Goal: Information Seeking & Learning: Learn about a topic

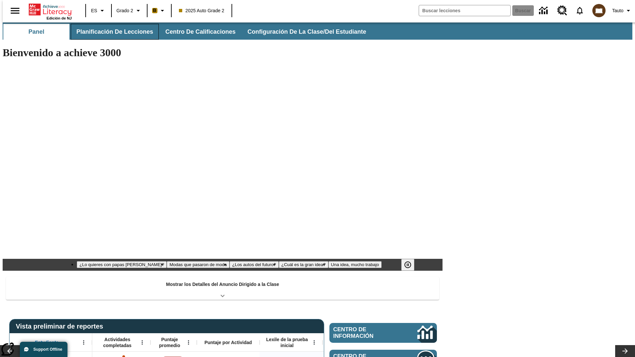
click at [111, 32] on button "Planificación de lecciones" at bounding box center [115, 32] width 88 height 16
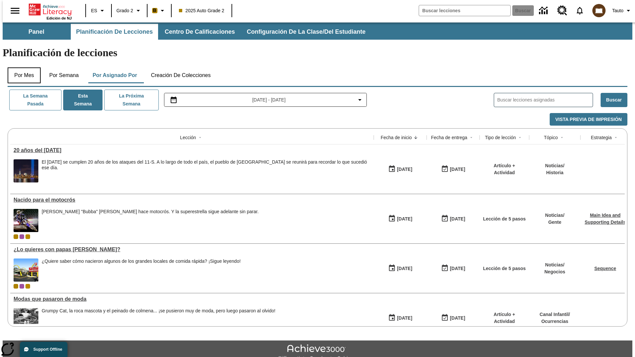
click at [22, 68] on button "Por mes" at bounding box center [24, 76] width 33 height 16
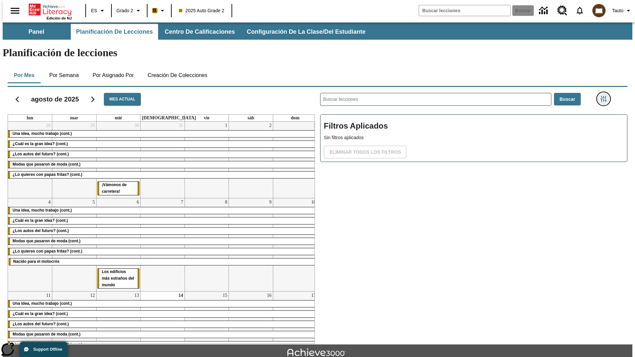
click at [606, 96] on icon "Menú lateral de filtros" at bounding box center [604, 99] width 6 height 6
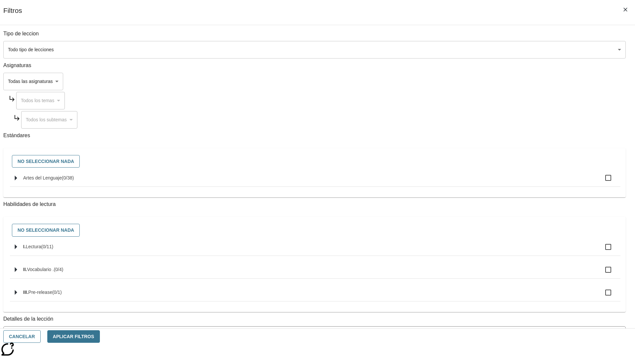
click at [472, 357] on span "La lección cuenta con los 5 pasos de la Rutina de lectoescritura" at bounding box center [310, 362] width 606 height 7
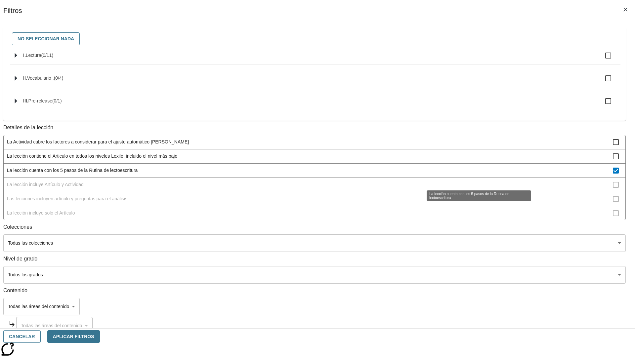
click at [472, 174] on span "La lección cuenta con los 5 pasos de la Rutina de lectoescritura" at bounding box center [310, 170] width 606 height 7
checkbox input "false"
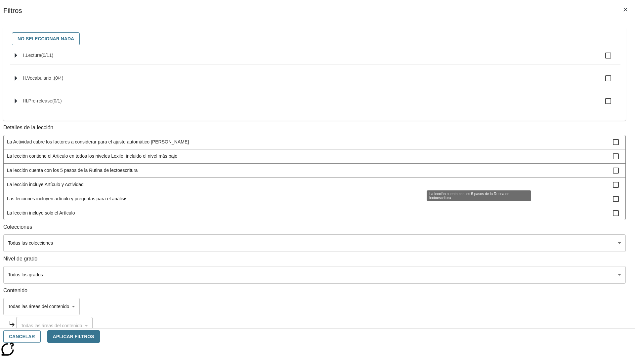
click at [472, 188] on span "La lección incluye Artículo y Actividad" at bounding box center [310, 184] width 606 height 7
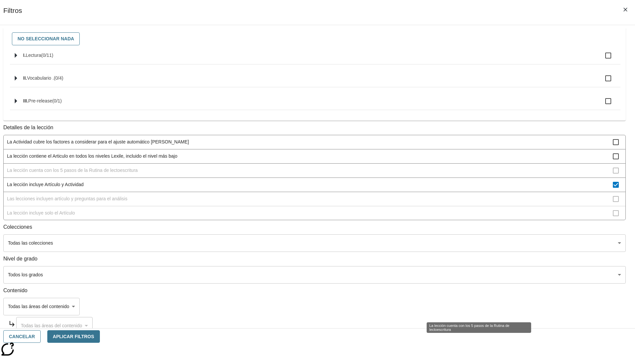
scroll to position [59, 0]
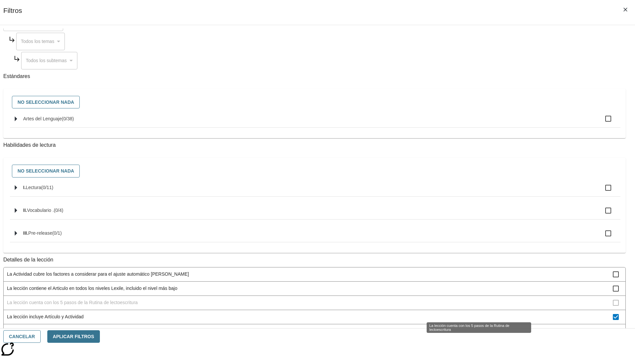
click at [472, 314] on span "La lección incluye Artículo y Actividad" at bounding box center [310, 317] width 606 height 7
checkbox input "false"
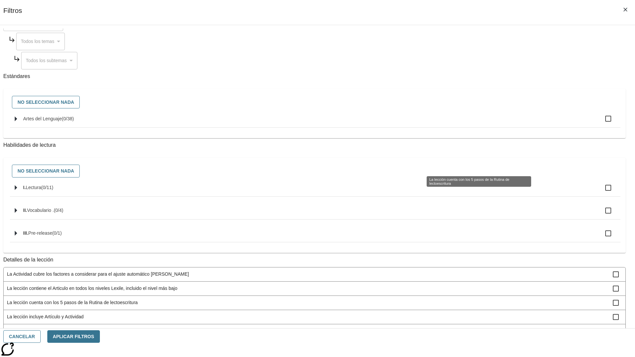
scroll to position [198, 0]
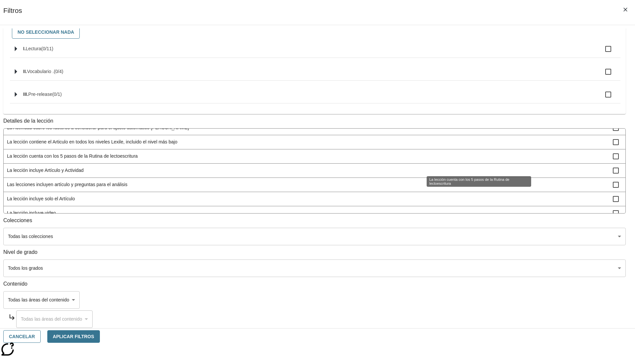
click at [472, 188] on span "Las lecciones incluyen artículo y preguntas para el análisis" at bounding box center [310, 184] width 606 height 7
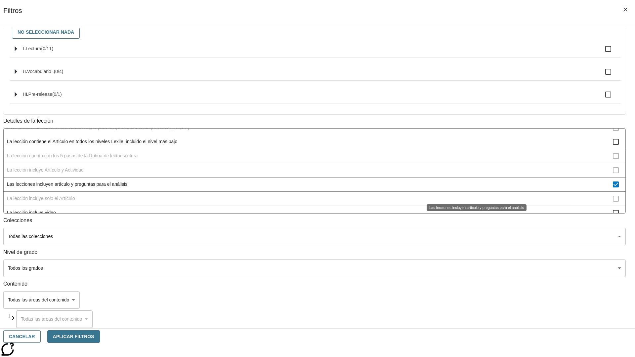
click at [472, 188] on span "Las lecciones incluyen artículo y preguntas para el análisis" at bounding box center [310, 184] width 606 height 7
checkbox input "false"
click at [472, 203] on span "La lección incluye solo el Artículo" at bounding box center [310, 199] width 606 height 7
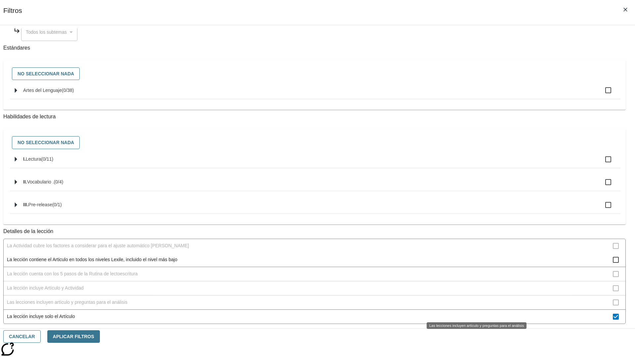
scroll to position [87, 0]
click at [472, 314] on span "La lección incluye solo el Artículo" at bounding box center [310, 317] width 606 height 7
checkbox input "false"
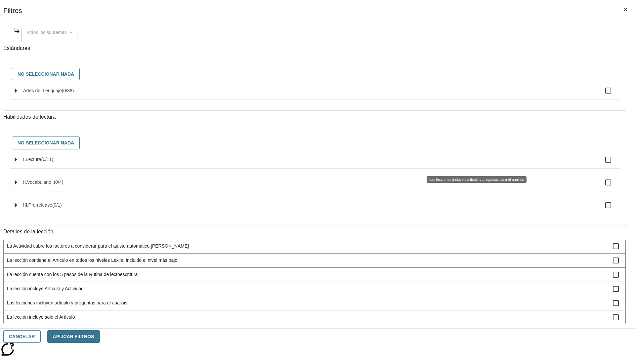
scroll to position [198, 0]
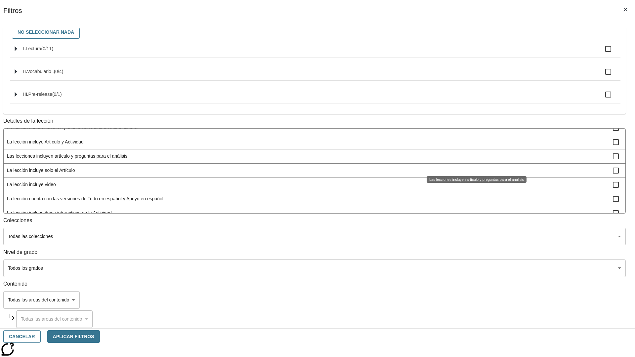
click at [472, 217] on span "La lección incluye items interactivos en la Actividad" at bounding box center [310, 213] width 606 height 7
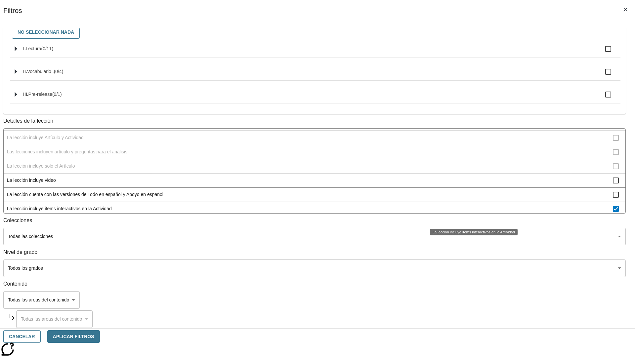
click at [472, 212] on span "La lección incluye items interactivos en la Actividad" at bounding box center [310, 209] width 606 height 7
checkbox input "false"
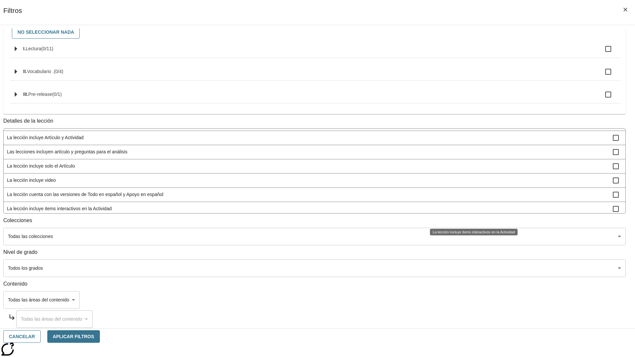
click at [472, 220] on span "La lección incluye Instrucción y Actividad" at bounding box center [310, 223] width 606 height 7
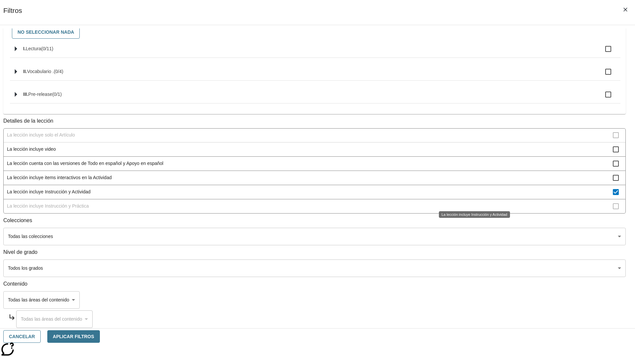
click at [472, 196] on span "La lección incluye Instrucción y Actividad" at bounding box center [310, 192] width 606 height 7
checkbox input "false"
click at [472, 210] on span "La lección incluye Instrucción y Práctica" at bounding box center [310, 206] width 606 height 7
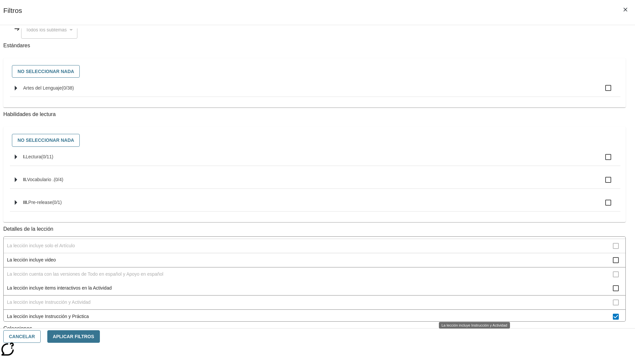
click at [472, 313] on span "La lección incluye Instrucción y Práctica" at bounding box center [310, 316] width 606 height 7
checkbox input "false"
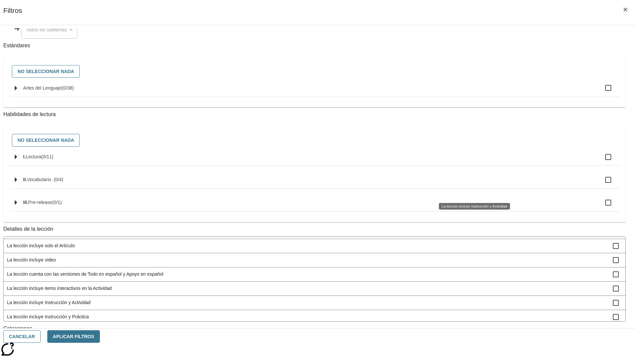
scroll to position [207, 0]
